Goal: Transaction & Acquisition: Purchase product/service

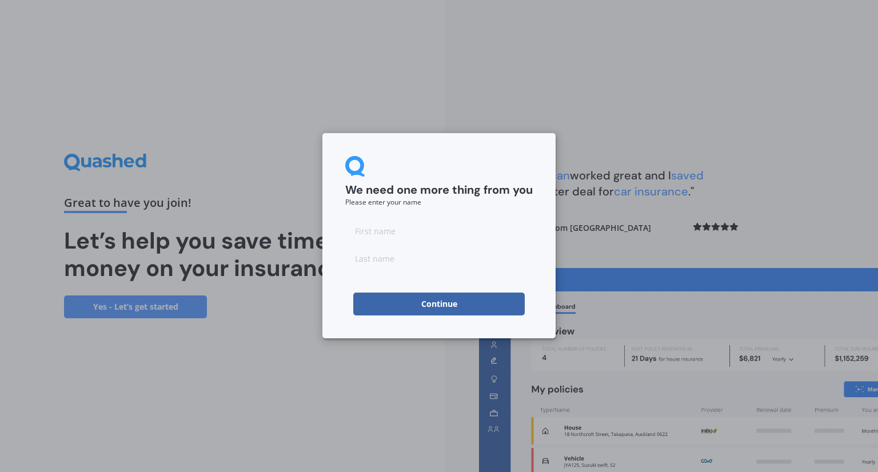
click at [419, 240] on input at bounding box center [439, 231] width 188 height 23
click at [401, 230] on input at bounding box center [439, 231] width 188 height 23
type input "Lee-Anne"
type input "A"
type input "Scarth"
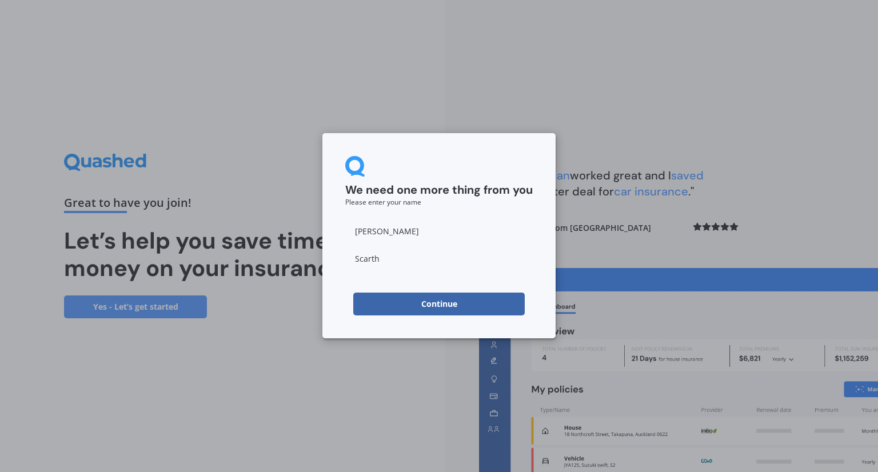
click button "Continue" at bounding box center [439, 304] width 172 height 23
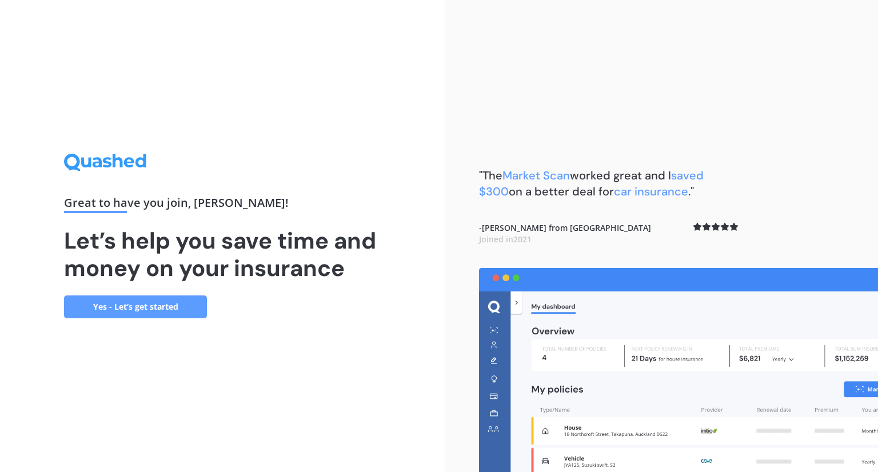
click at [130, 307] on link "Yes - Let’s get started" at bounding box center [135, 307] width 143 height 23
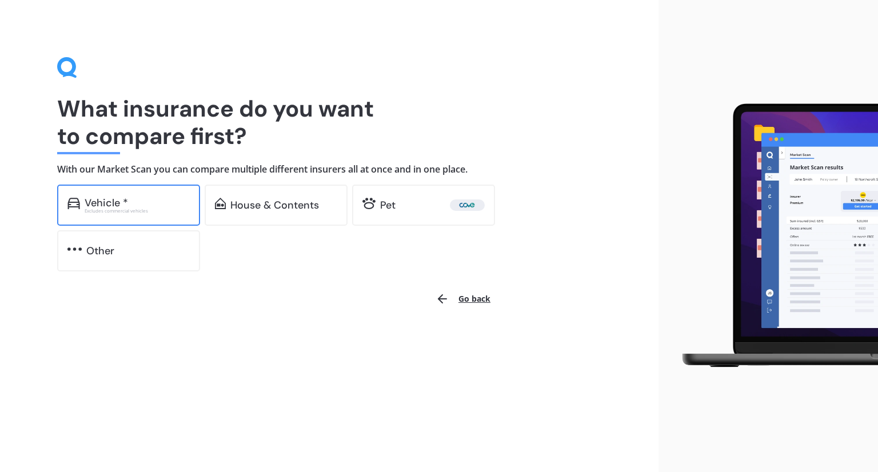
click at [149, 217] on div "Vehicle * Excludes commercial vehicles" at bounding box center [128, 205] width 143 height 41
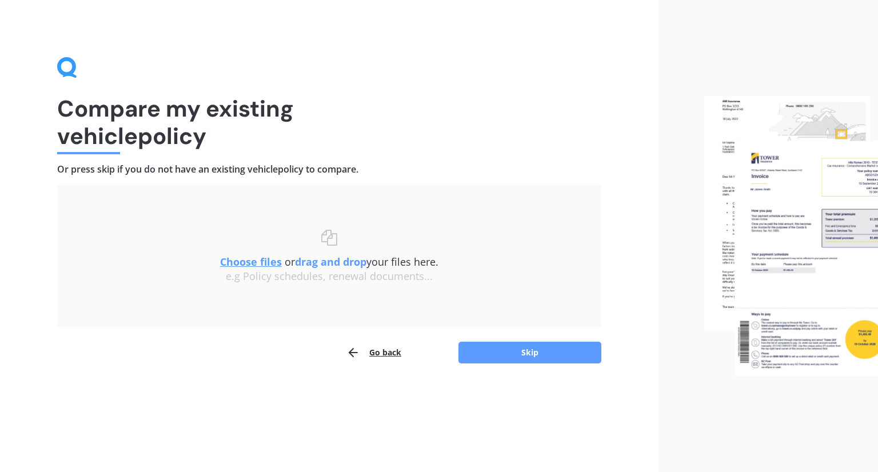
click at [1, 5] on div "Compare my existing vehicle policy Or press skip if you do not have an existing…" at bounding box center [329, 236] width 659 height 472
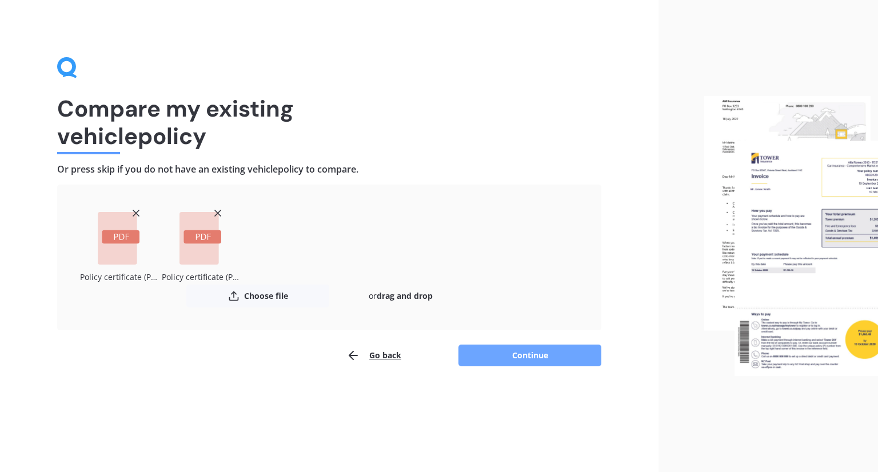
click at [524, 359] on button "Continue" at bounding box center [530, 356] width 143 height 22
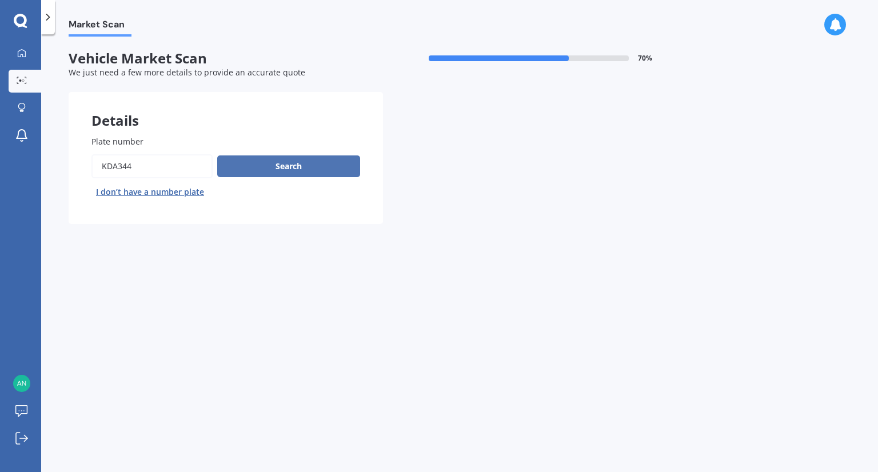
click at [267, 171] on button "Search" at bounding box center [288, 167] width 143 height 22
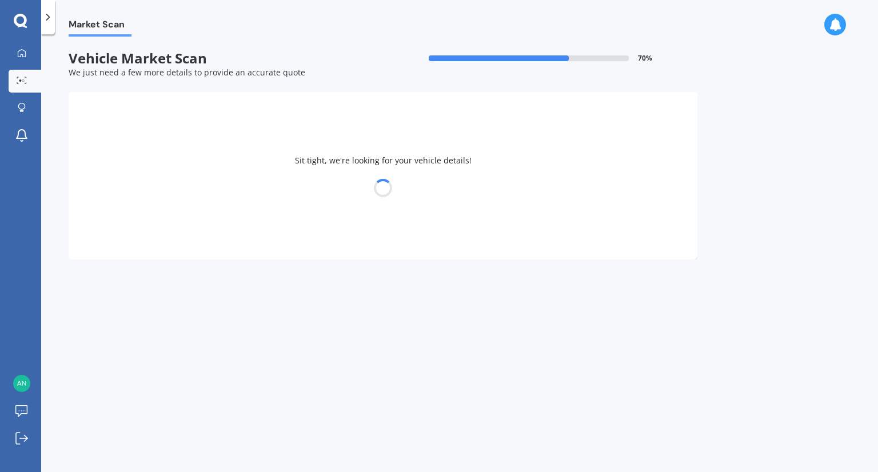
select select "KIA"
select select "CERATO"
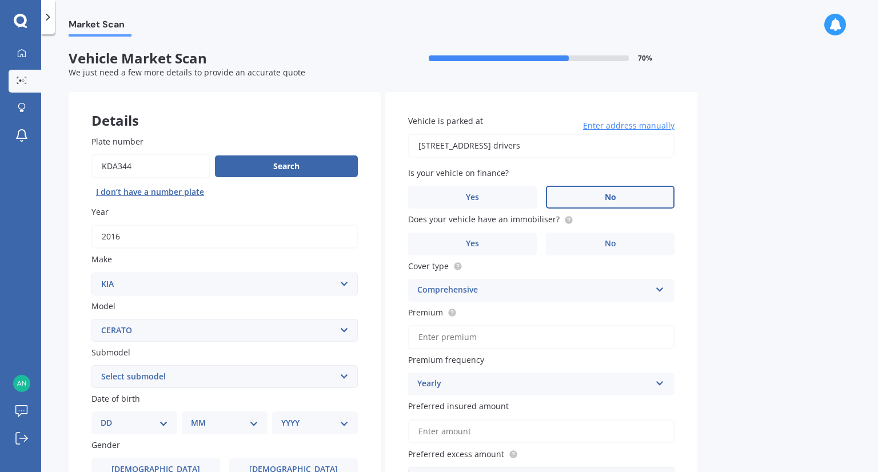
click at [609, 196] on span "No" at bounding box center [610, 198] width 11 height 10
click at [0, 0] on input "No" at bounding box center [0, 0] width 0 height 0
click at [520, 239] on label "Yes" at bounding box center [472, 244] width 129 height 23
click at [0, 0] on input "Yes" at bounding box center [0, 0] width 0 height 0
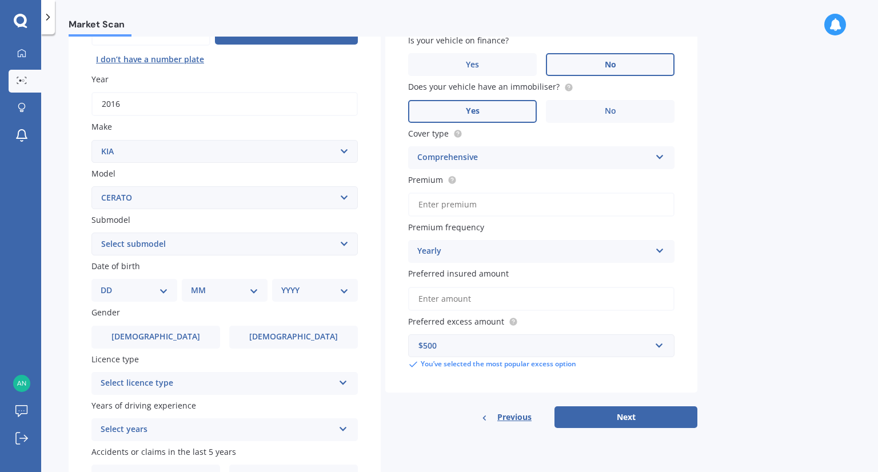
scroll to position [130, 0]
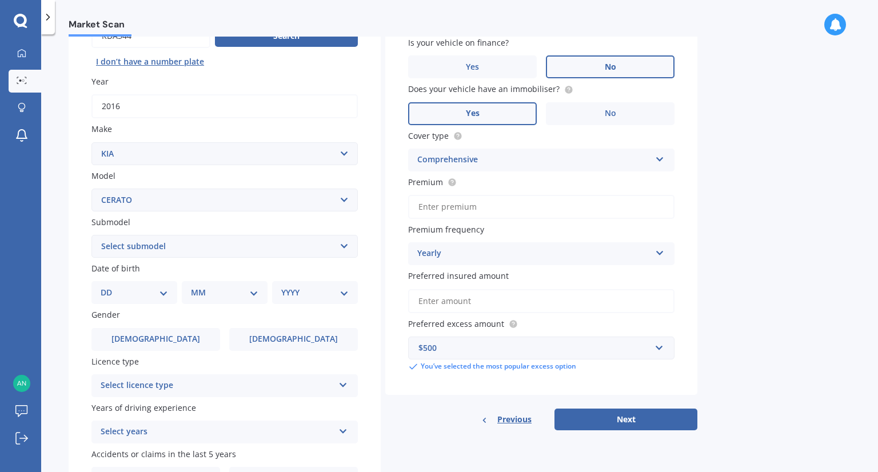
click at [210, 242] on select "Select submodel (All) EX GT 1.6PT/7AM Limited LX Hatch" at bounding box center [224, 246] width 266 height 23
select select "(ALL)"
click at [91, 235] on select "Select submodel (All) EX GT 1.6PT/7AM Limited LX Hatch" at bounding box center [224, 246] width 266 height 23
click at [261, 387] on div "Select licence type" at bounding box center [217, 386] width 233 height 14
